Goal: Information Seeking & Learning: Check status

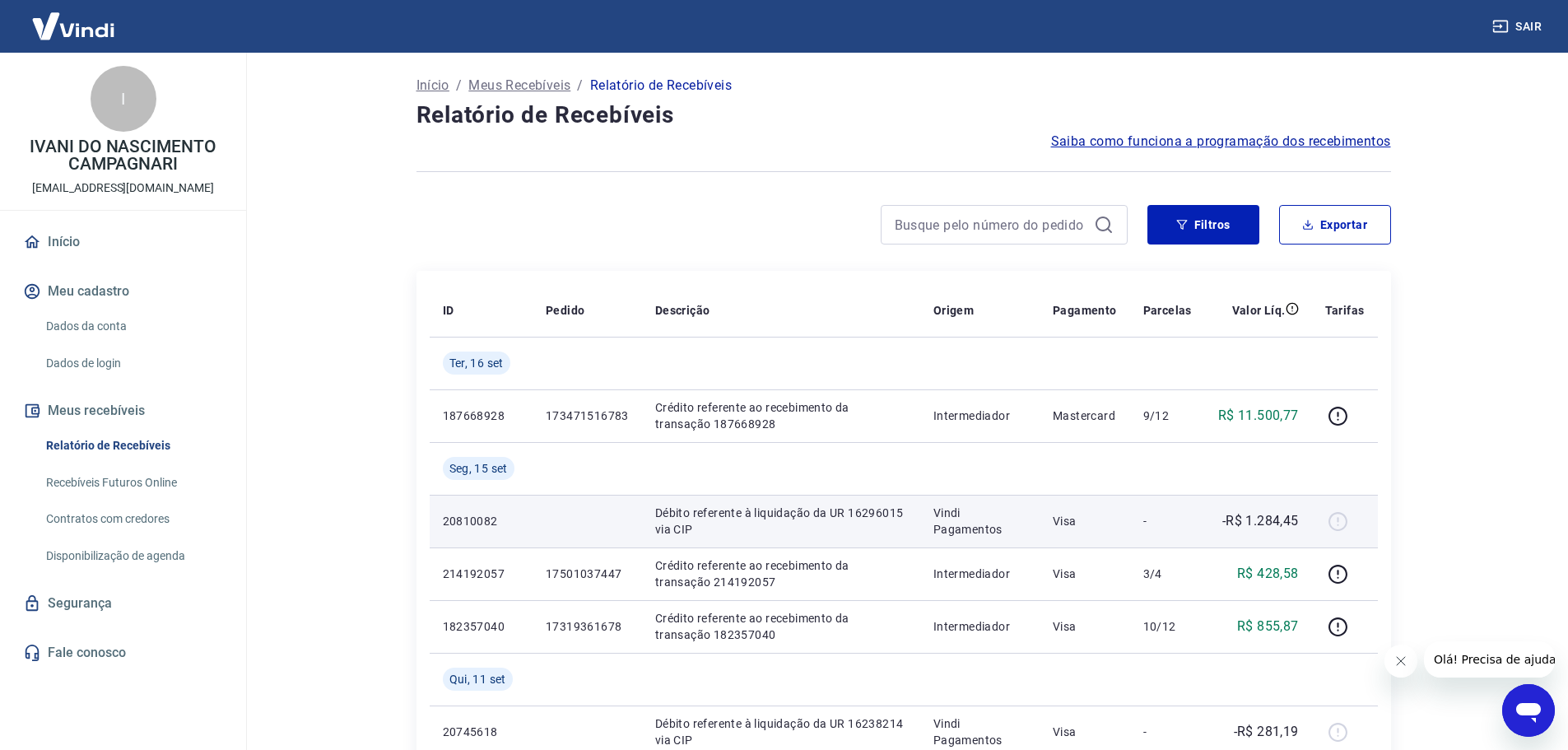
scroll to position [164, 0]
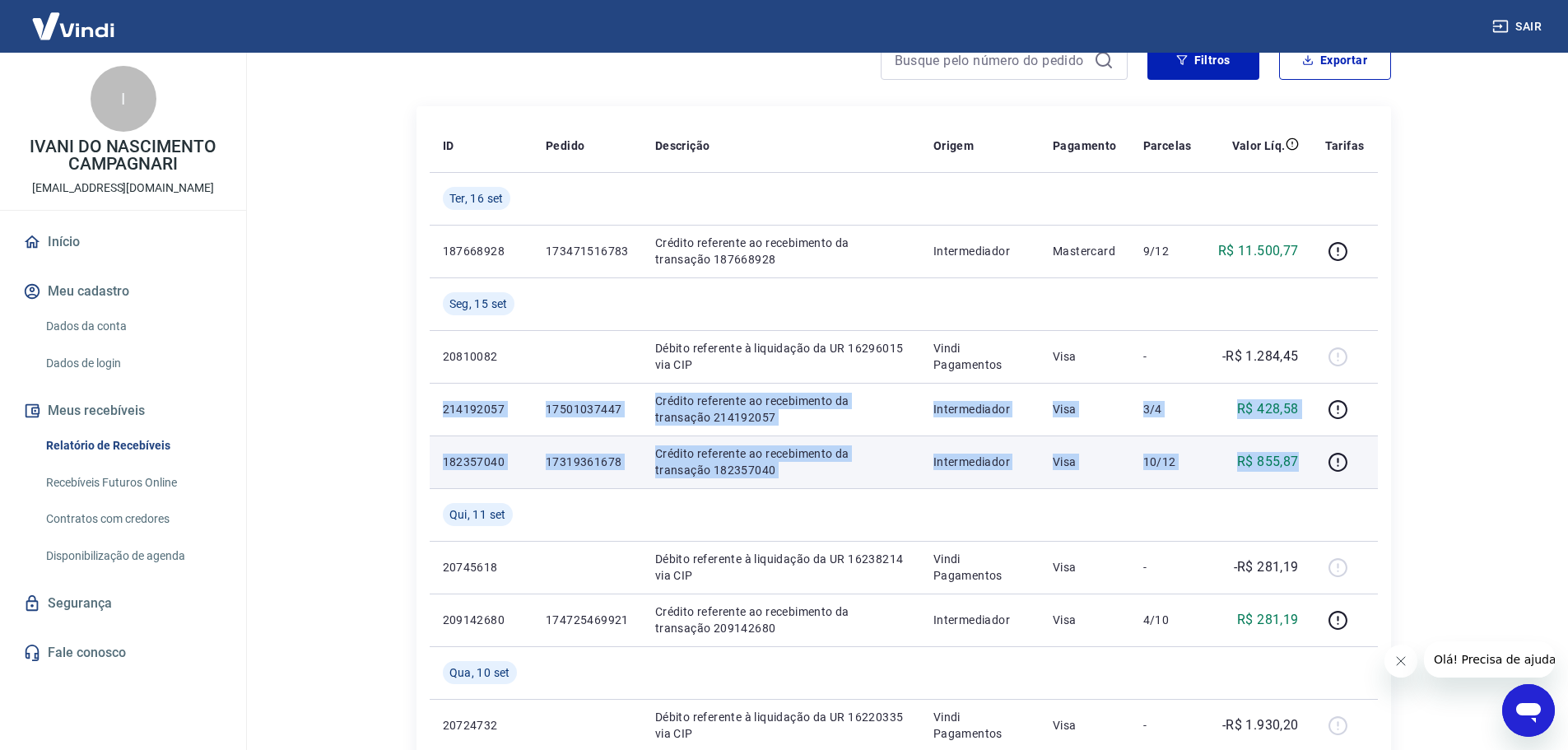
drag, startPoint x: 437, startPoint y: 404, endPoint x: 1300, endPoint y: 472, distance: 865.7
copy tbody "214192057 17501037447 Crédito referente ao recebimento da transação 214192057 I…"
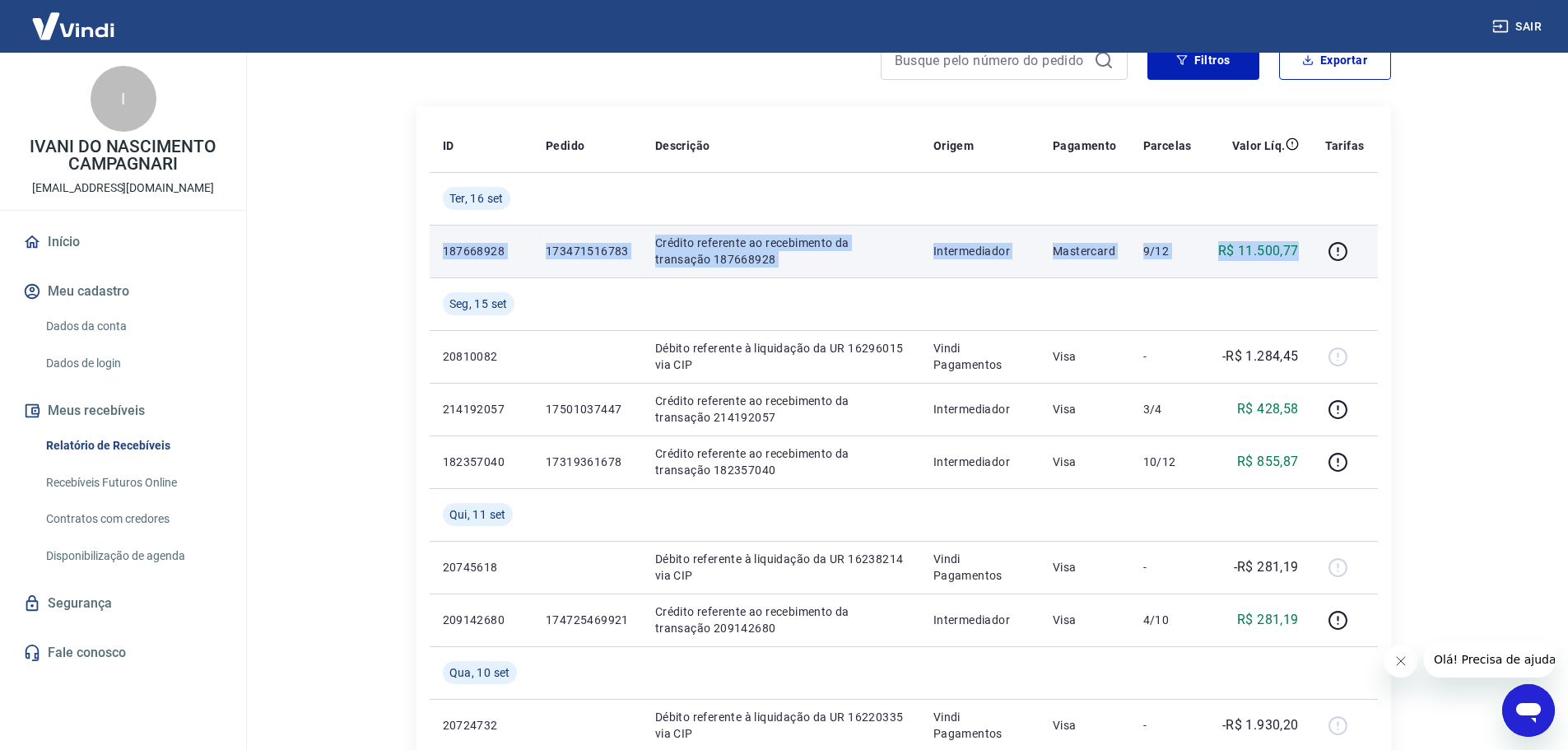
drag, startPoint x: 445, startPoint y: 251, endPoint x: 1305, endPoint y: 256, distance: 860.0
click at [1305, 256] on tr "187668928 173471516783 Crédito referente ao recebimento da transação 187668928 …" at bounding box center [903, 251] width 948 height 53
copy tr "187668928 173471516783 Crédito referente ao recebimento da transação 187668928 …"
